Goal: Find specific page/section: Find specific page/section

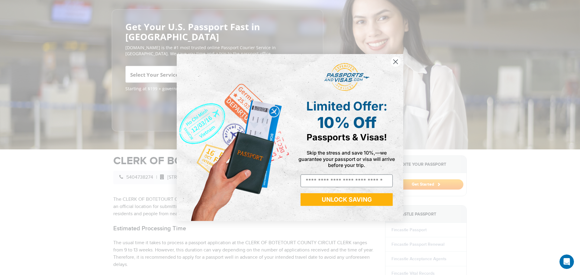
click at [394, 61] on circle "Close dialog" at bounding box center [396, 62] width 10 height 10
